Goal: Submit feedback/report problem

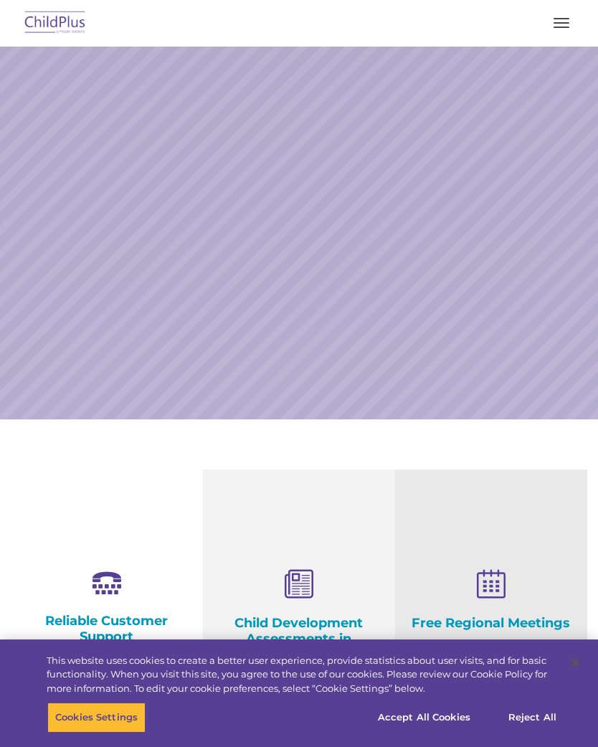
select select "MEDIUM"
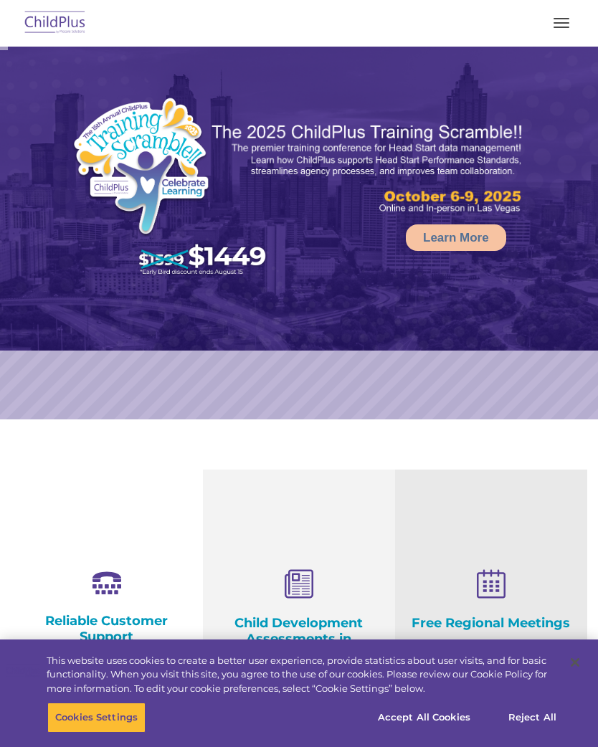
click at [559, 26] on button "button" at bounding box center [561, 22] width 30 height 23
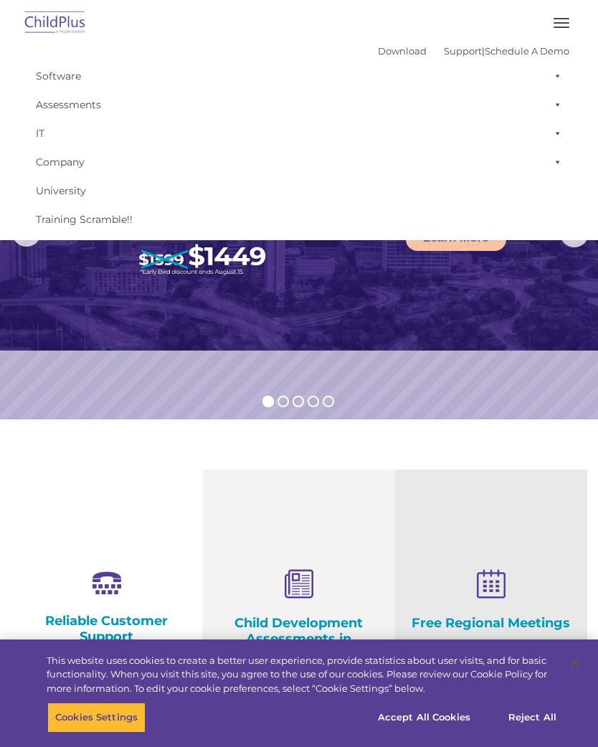
click at [559, 22] on button "button" at bounding box center [561, 22] width 30 height 23
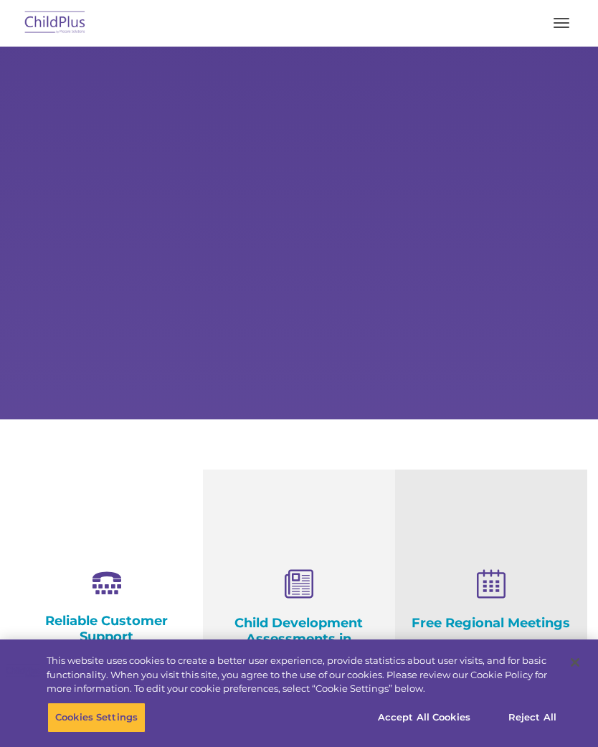
select select "MEDIUM"
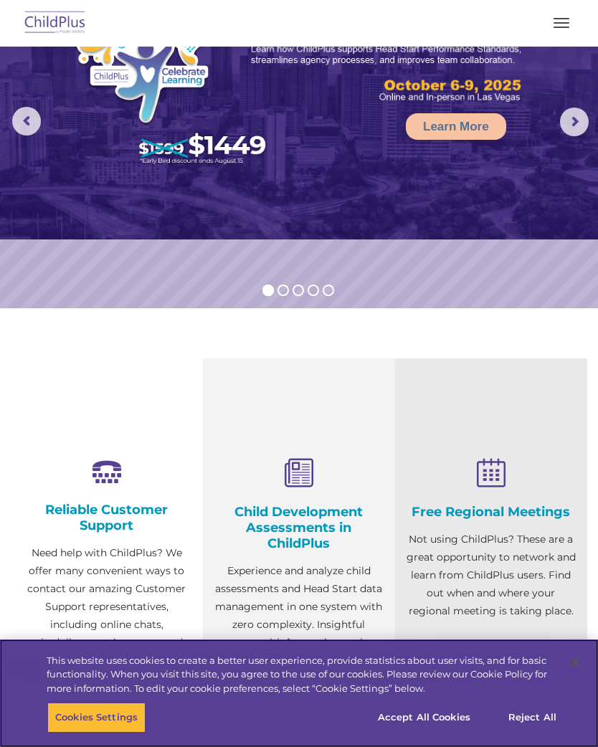
scroll to position [110, 0]
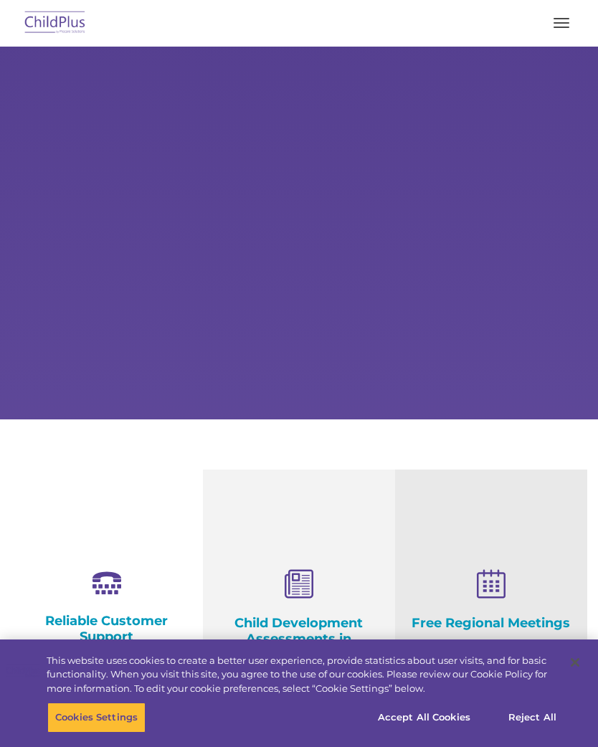
select select "MEDIUM"
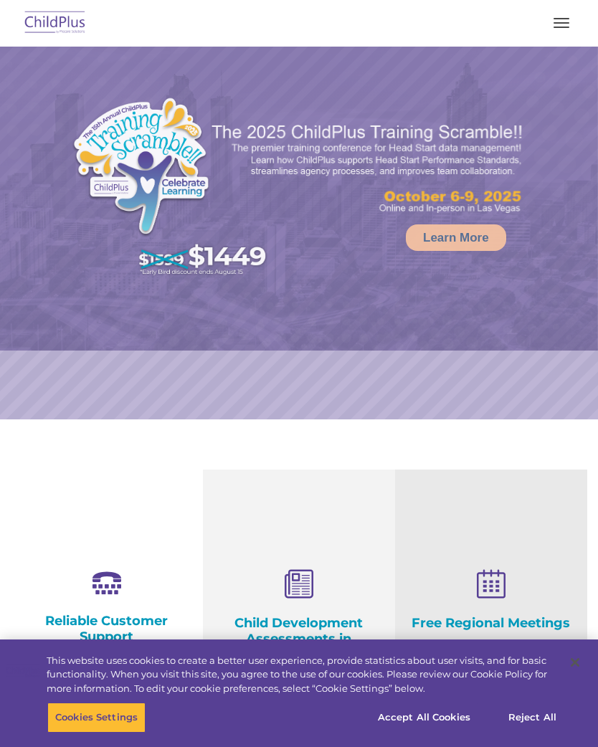
click at [561, 16] on button "button" at bounding box center [561, 22] width 30 height 23
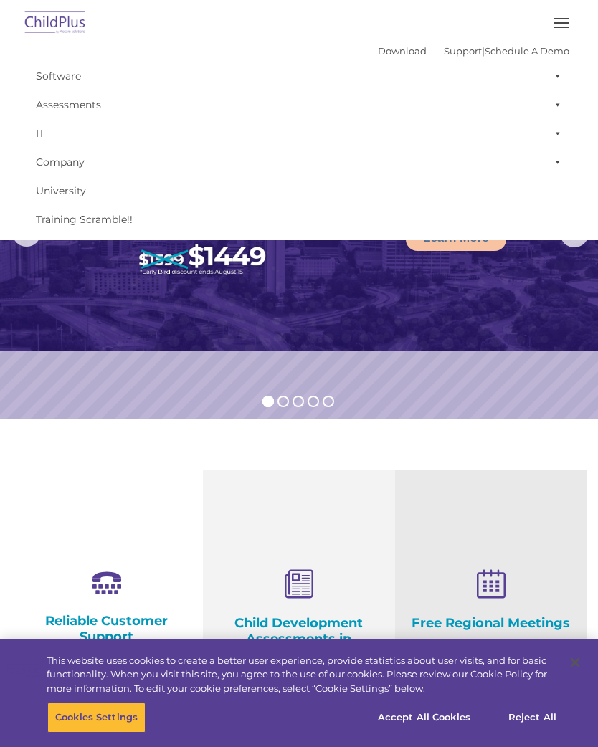
click at [554, 82] on span at bounding box center [555, 76] width 14 height 29
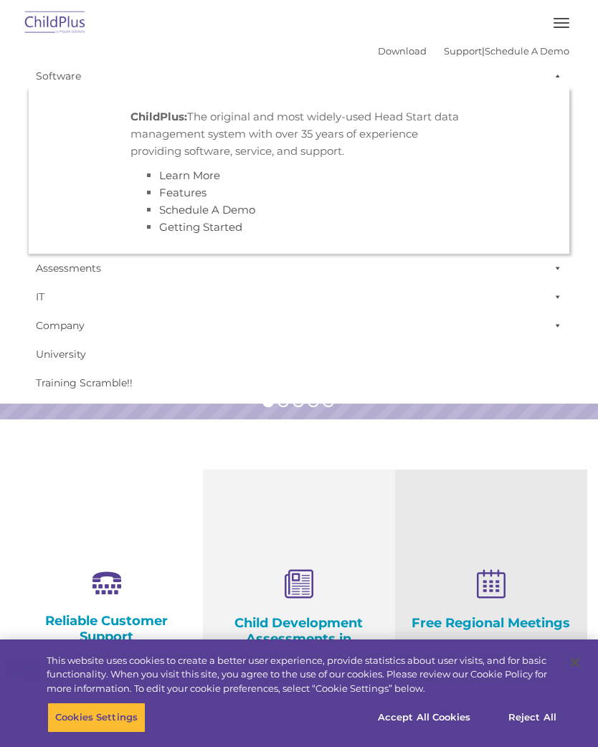
click at [558, 79] on span at bounding box center [555, 76] width 14 height 29
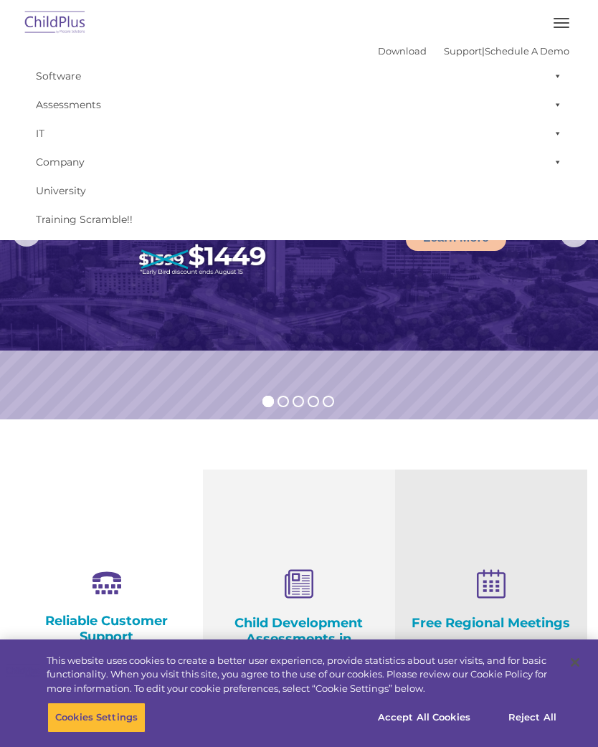
click at [556, 160] on span at bounding box center [555, 162] width 14 height 29
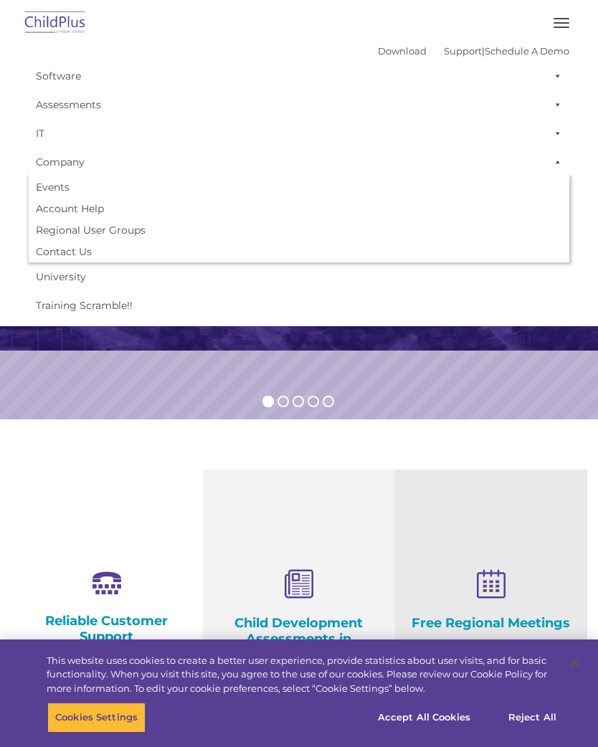
click at [556, 24] on button "button" at bounding box center [561, 22] width 30 height 23
